Goal: Task Accomplishment & Management: Manage account settings

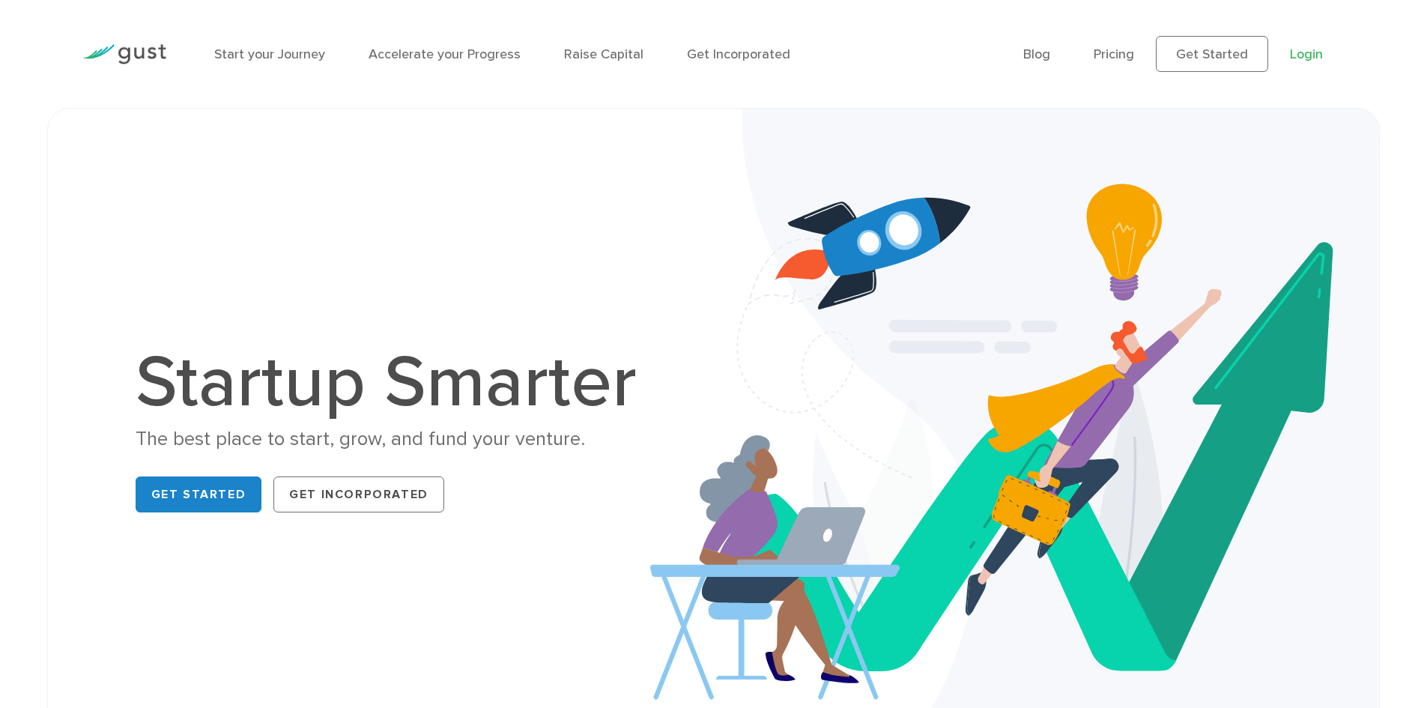
click at [728, 49] on link "Login" at bounding box center [1306, 54] width 33 height 16
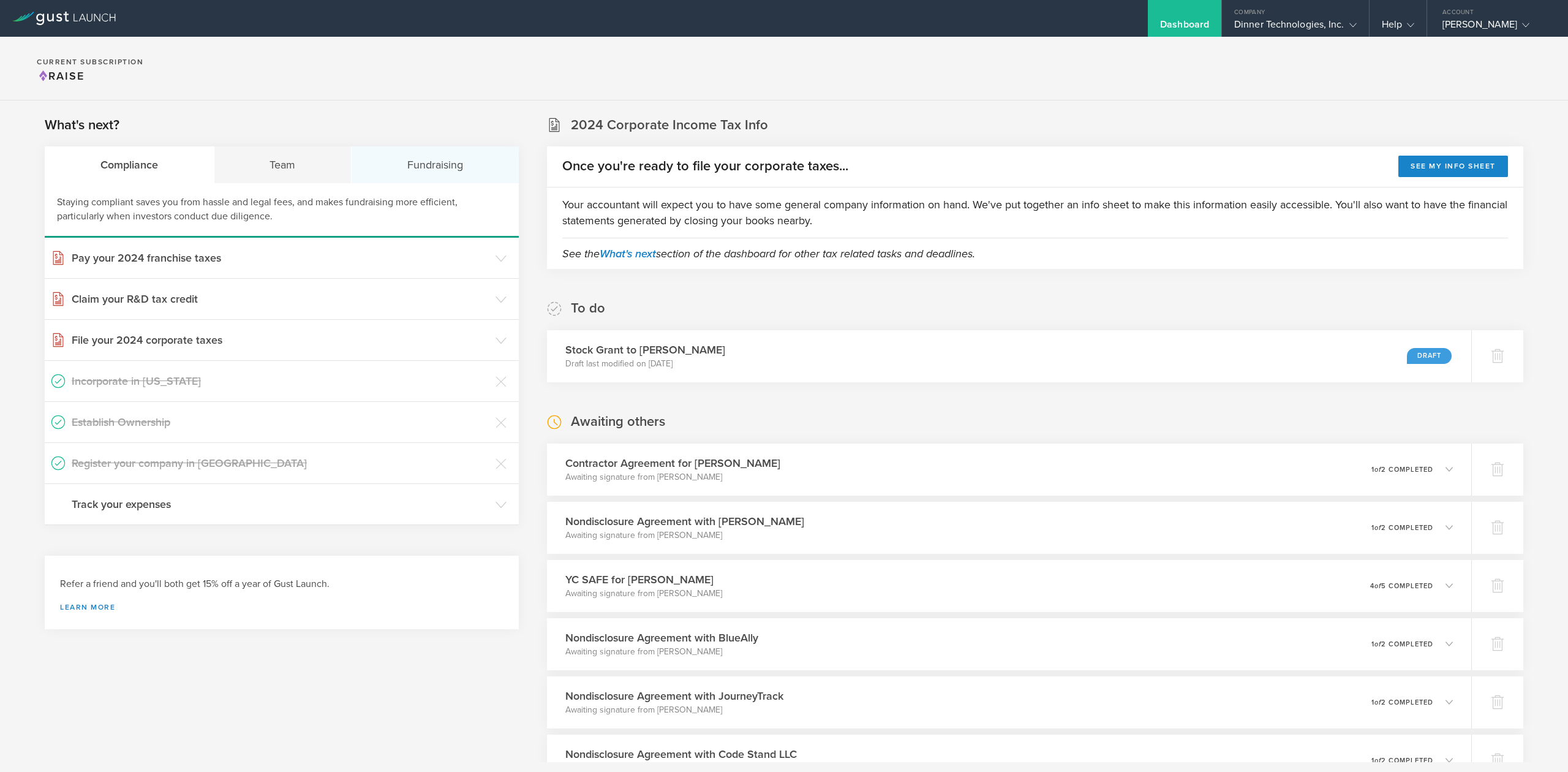
click at [414, 167] on div "Fundraising" at bounding box center [435, 164] width 168 height 37
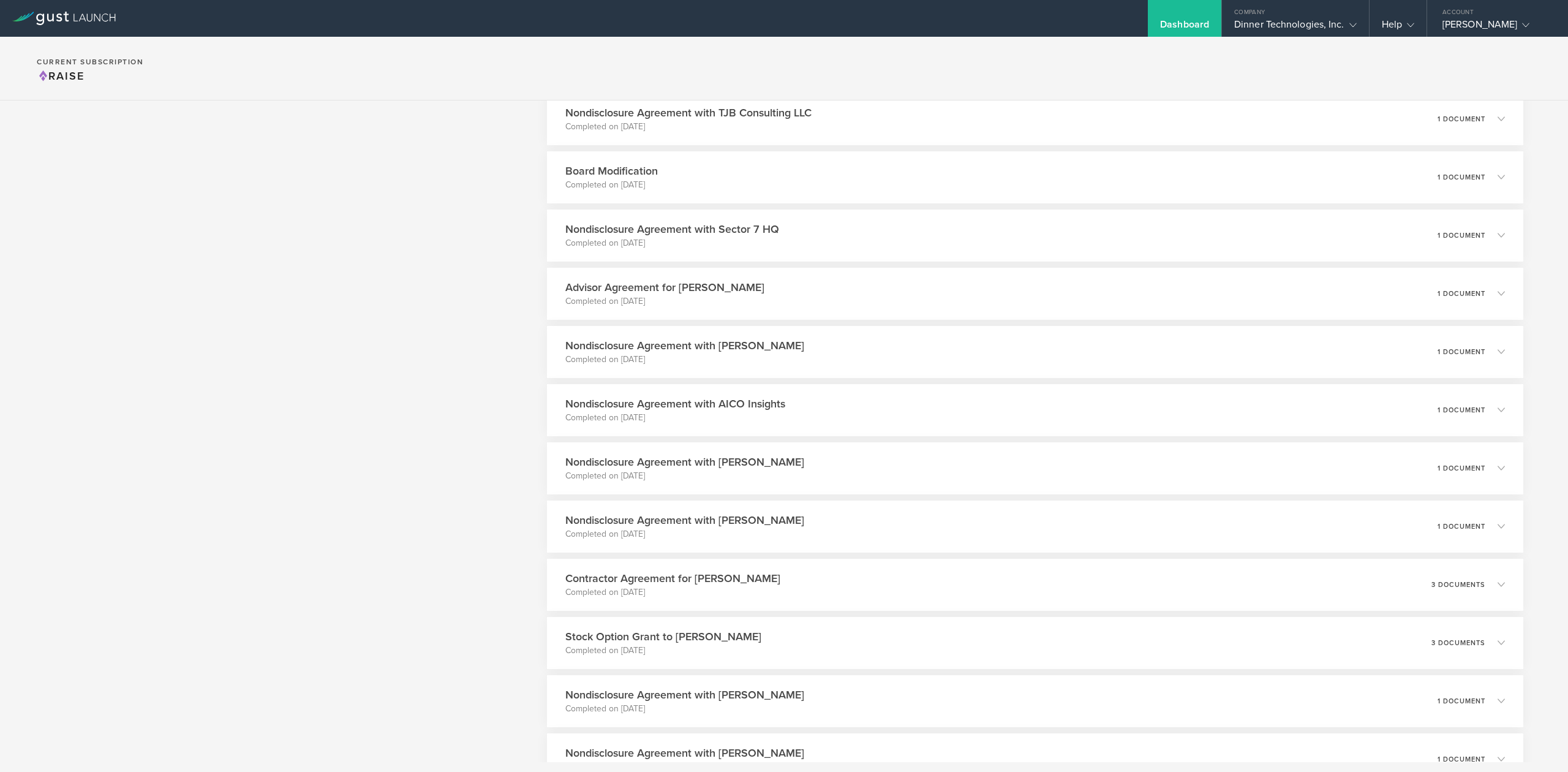
scroll to position [4003, 0]
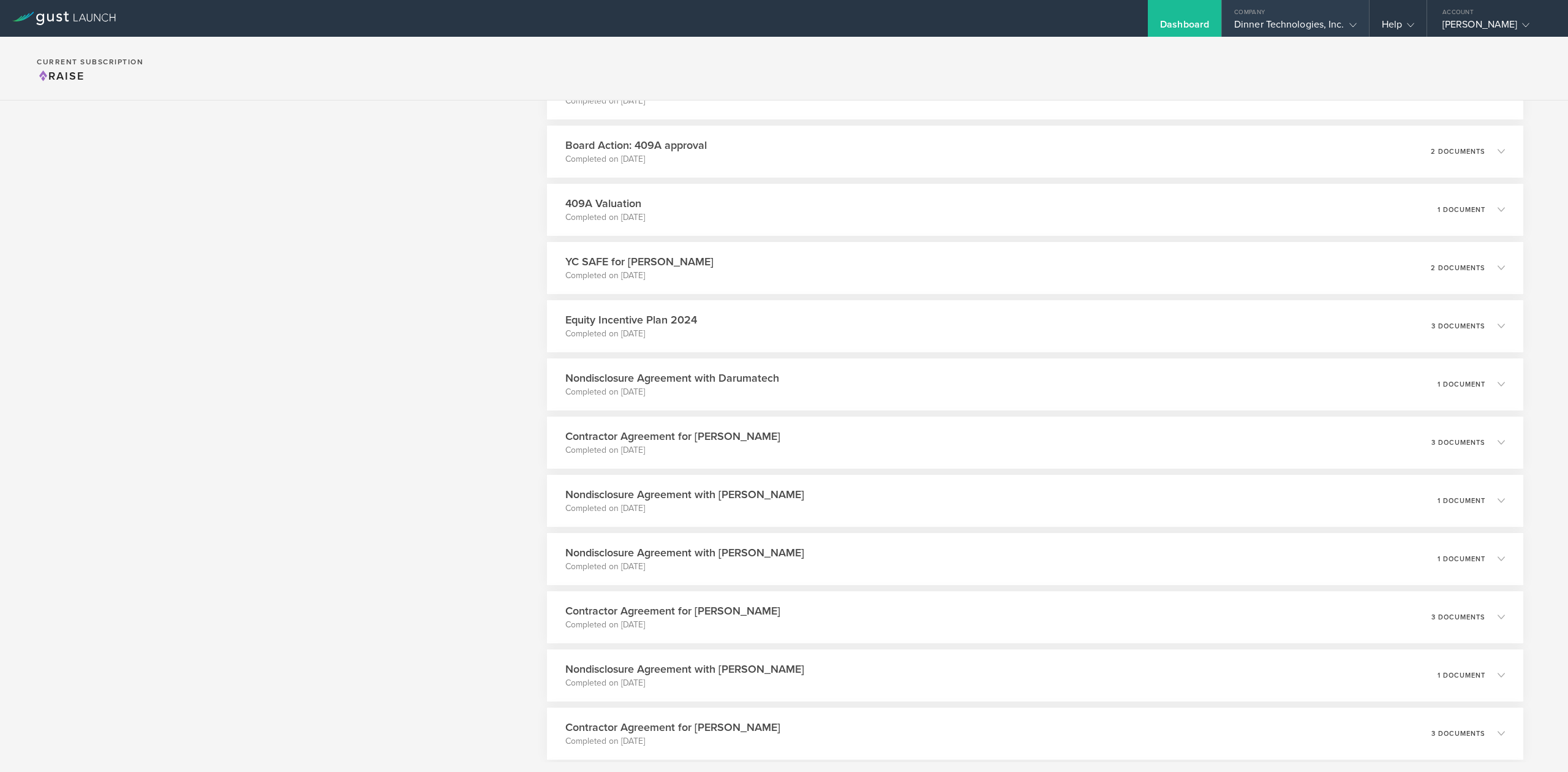
click at [1350, 25] on polyline at bounding box center [1353, 25] width 7 height 3
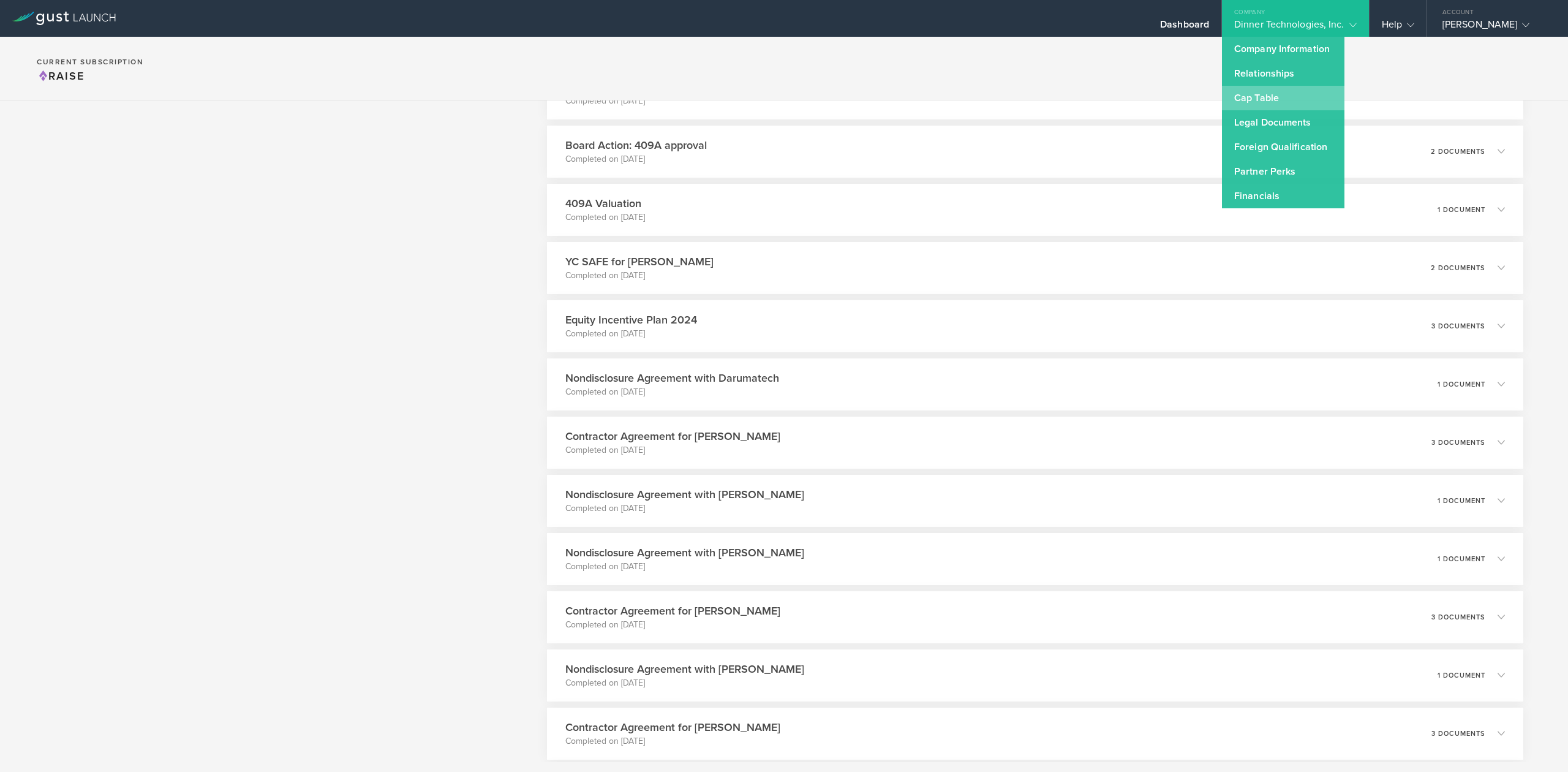
click at [1264, 106] on link "Cap Table" at bounding box center [1284, 98] width 123 height 25
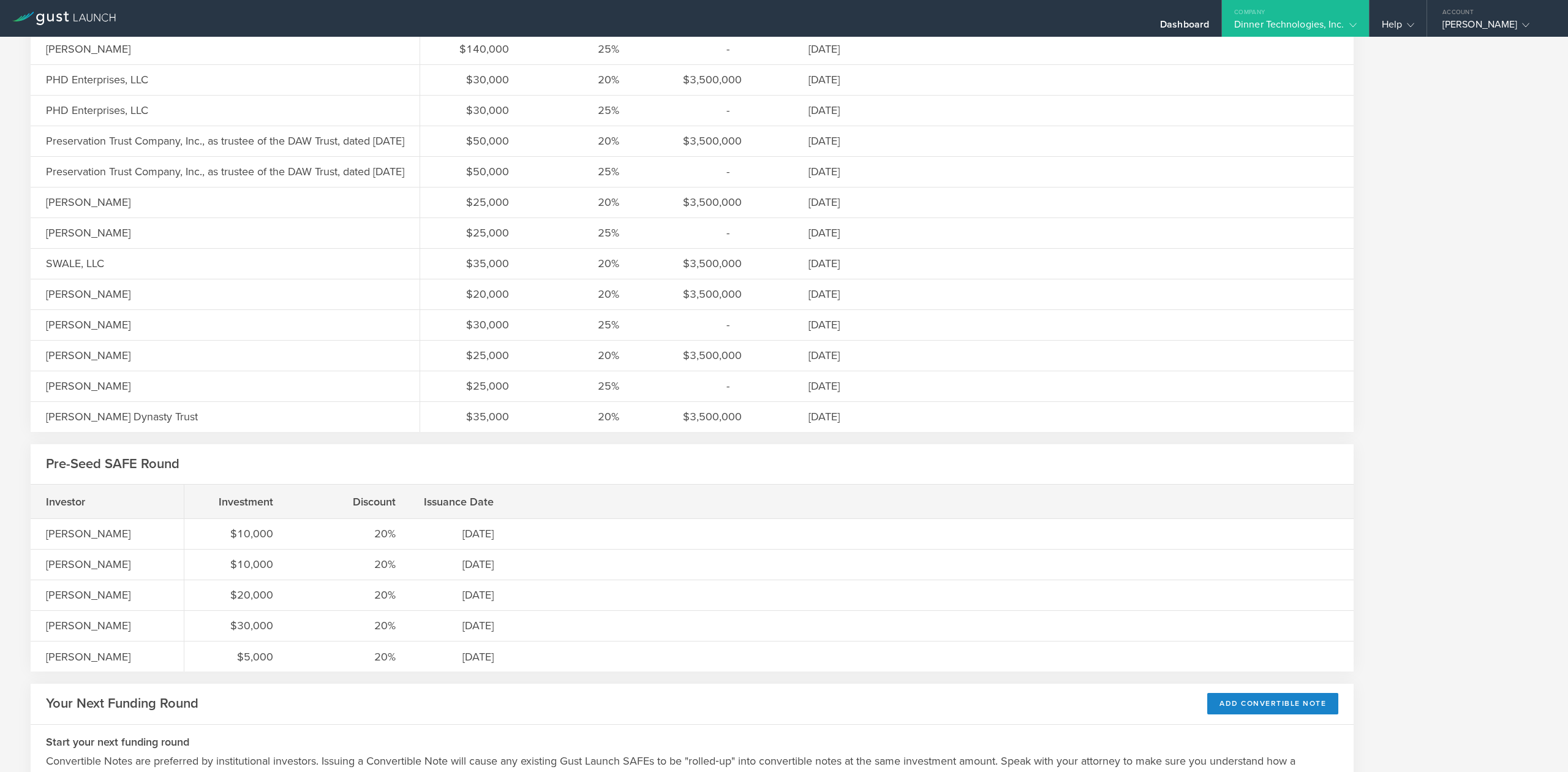
scroll to position [1237, 0]
